Goal: Task Accomplishment & Management: Manage account settings

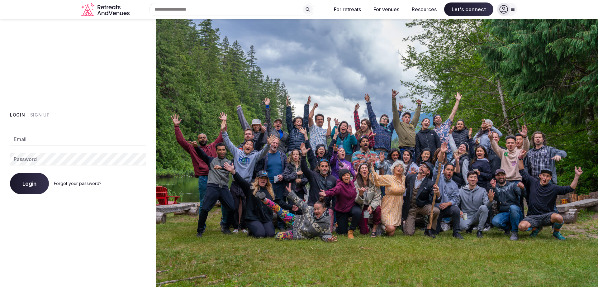
type input "**********"
click at [31, 186] on span "Login" at bounding box center [29, 183] width 14 height 6
click at [509, 11] on div at bounding box center [503, 9] width 13 height 13
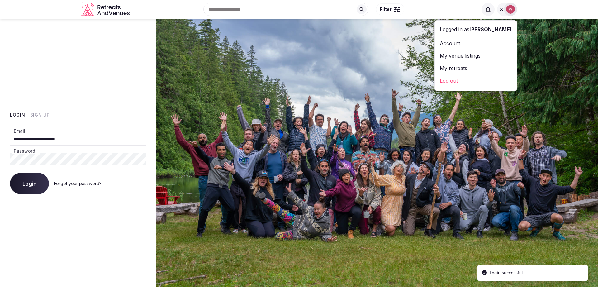
click at [472, 58] on link "My venue listings" at bounding box center [476, 56] width 72 height 10
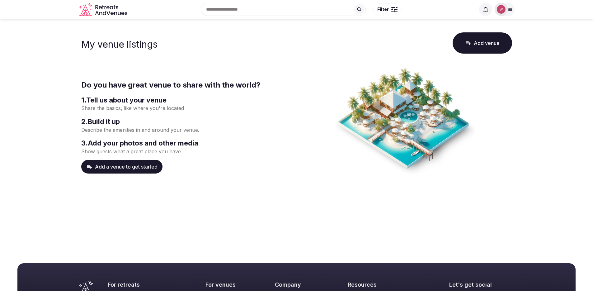
click at [294, 51] on div "My venue listings Add venue" at bounding box center [296, 43] width 431 height 24
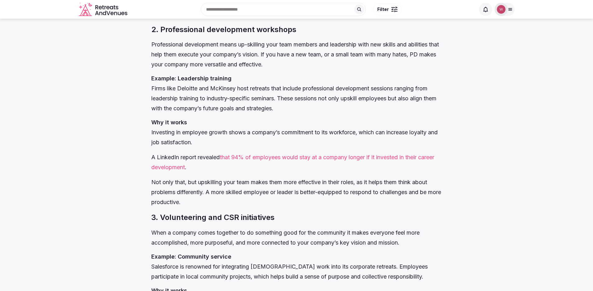
scroll to position [1250, 0]
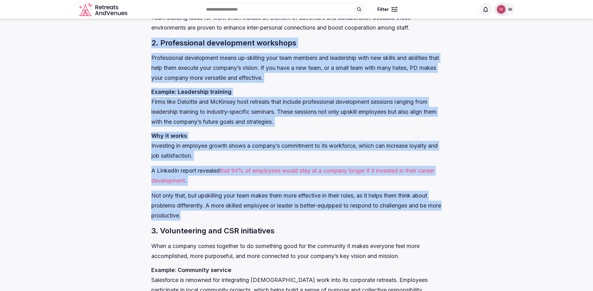
drag, startPoint x: 162, startPoint y: 45, endPoint x: 326, endPoint y: 216, distance: 237.0
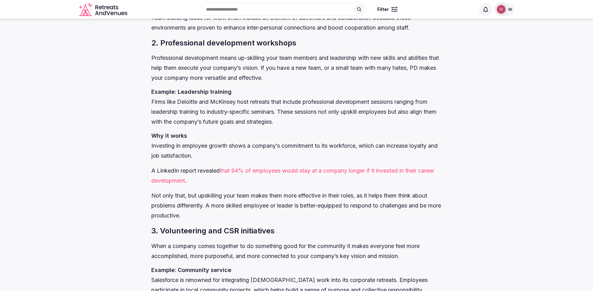
click at [193, 44] on h3 "2. Professional development workshops" at bounding box center [296, 43] width 291 height 11
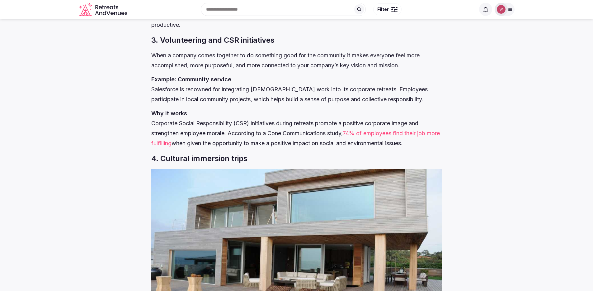
scroll to position [1277, 0]
